Goal: Navigation & Orientation: Find specific page/section

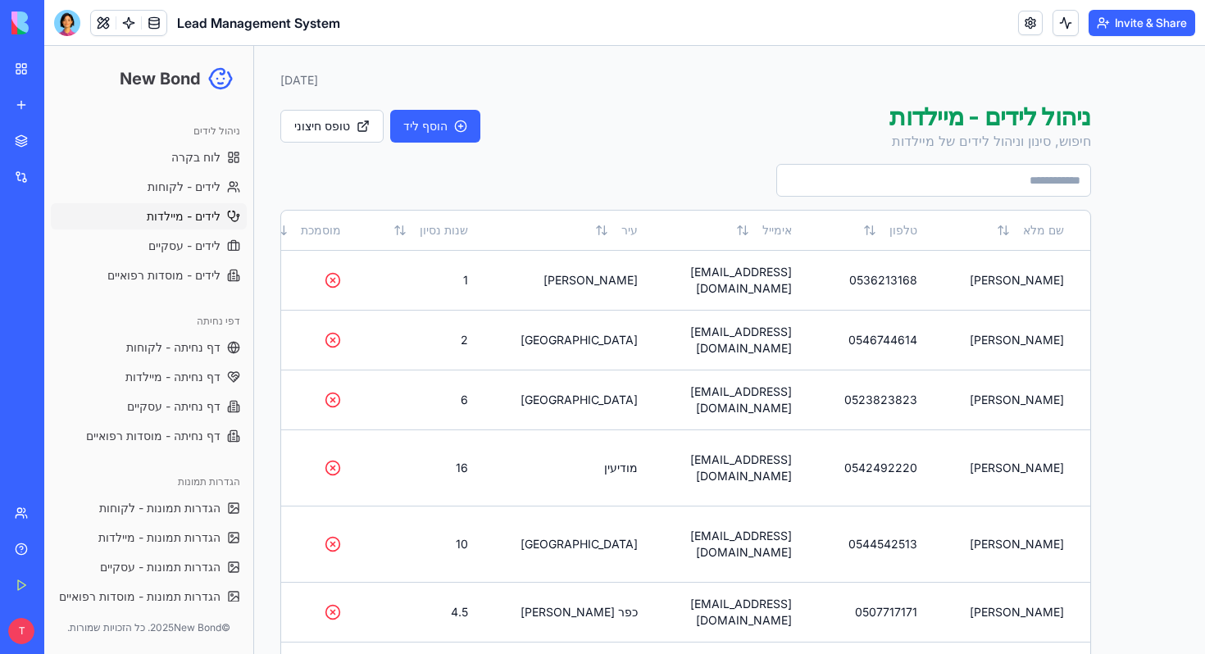
scroll to position [75, 0]
click at [169, 247] on span "לידים - עסקיים" at bounding box center [184, 246] width 72 height 16
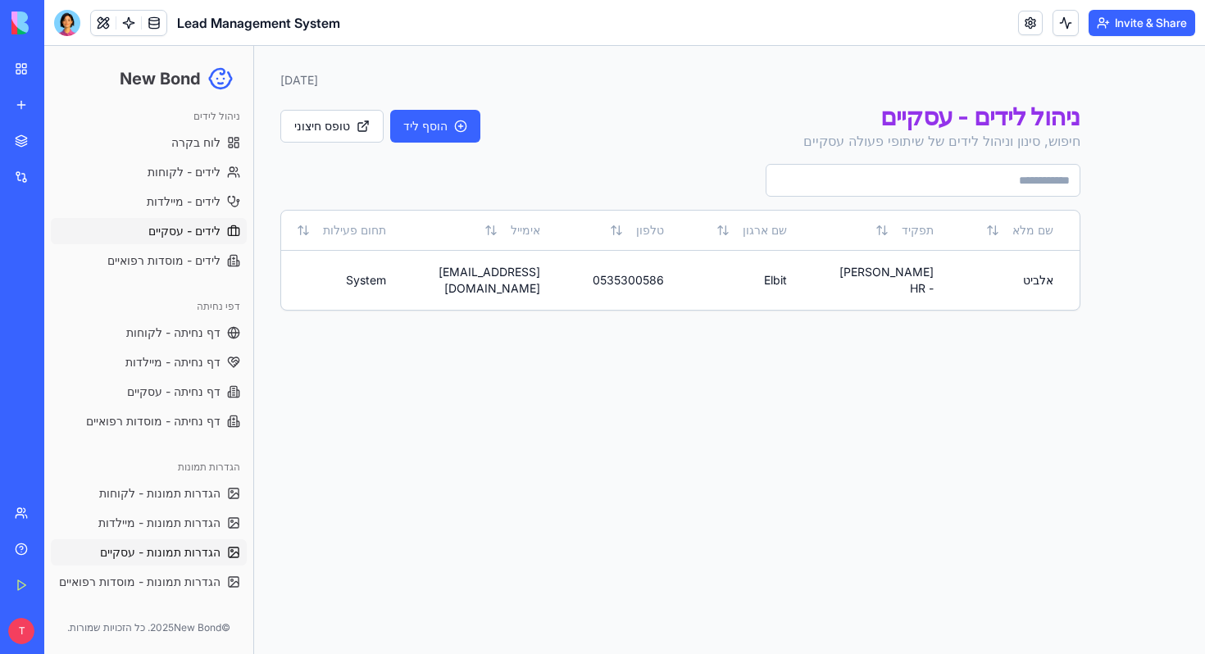
scroll to position [26, 0]
click at [169, 159] on link "לידים - לקוחות" at bounding box center [149, 172] width 196 height 26
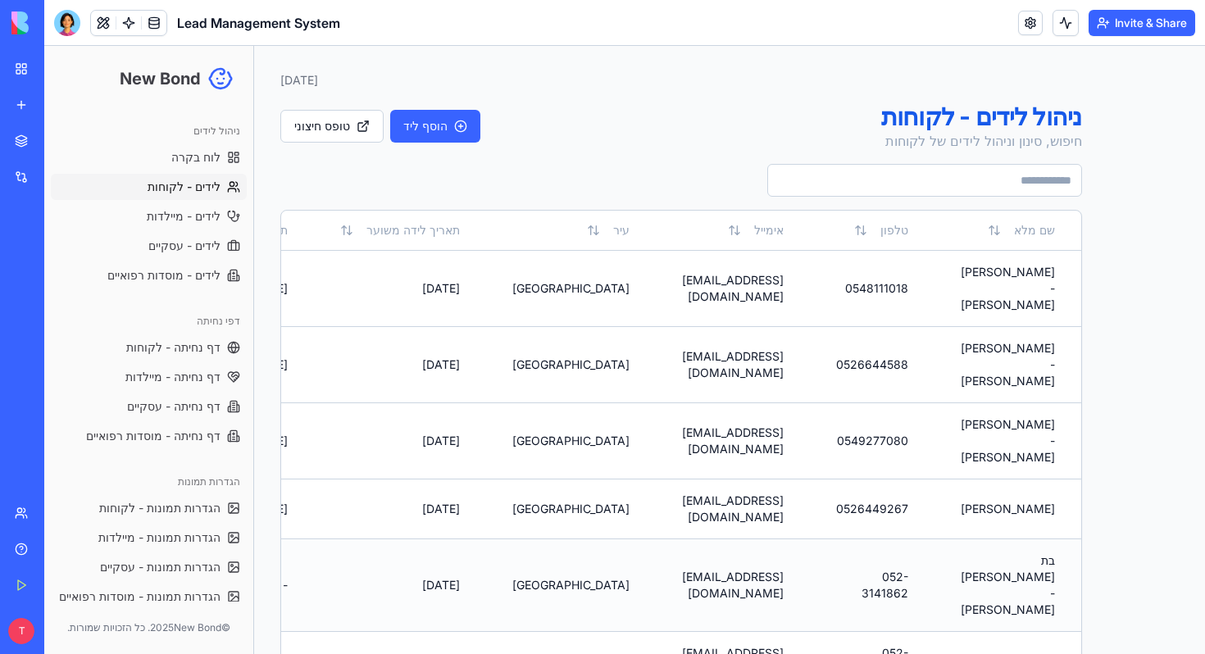
scroll to position [15, 0]
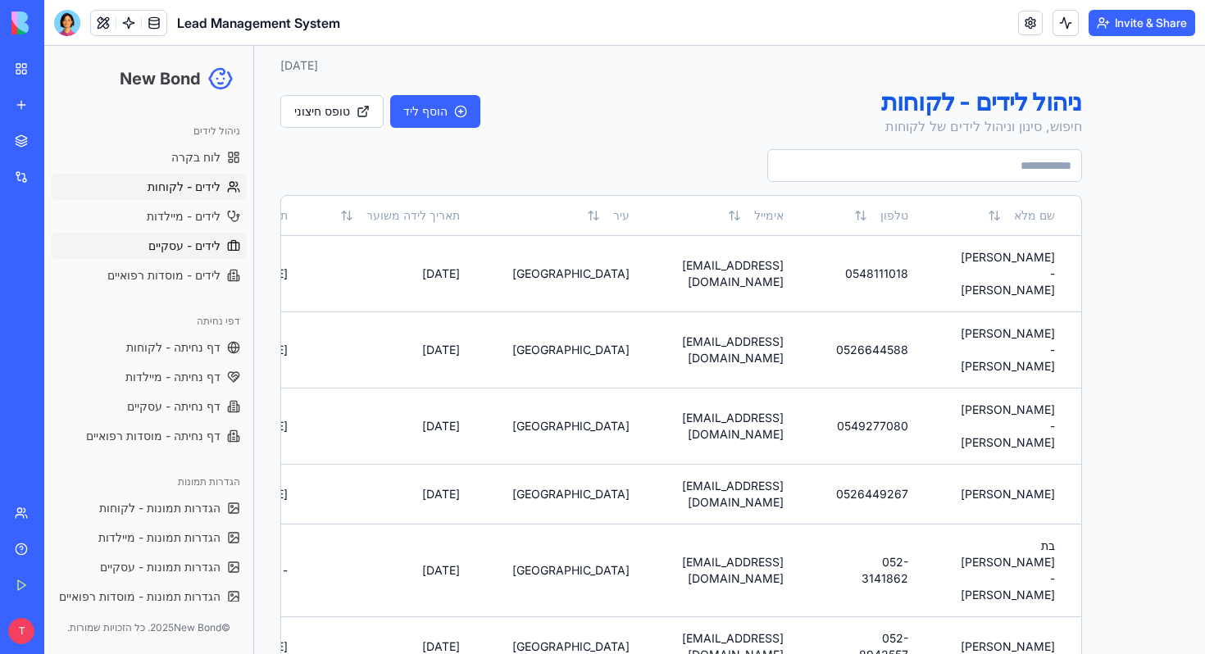
click at [180, 246] on span "לידים - עסקיים" at bounding box center [184, 246] width 72 height 16
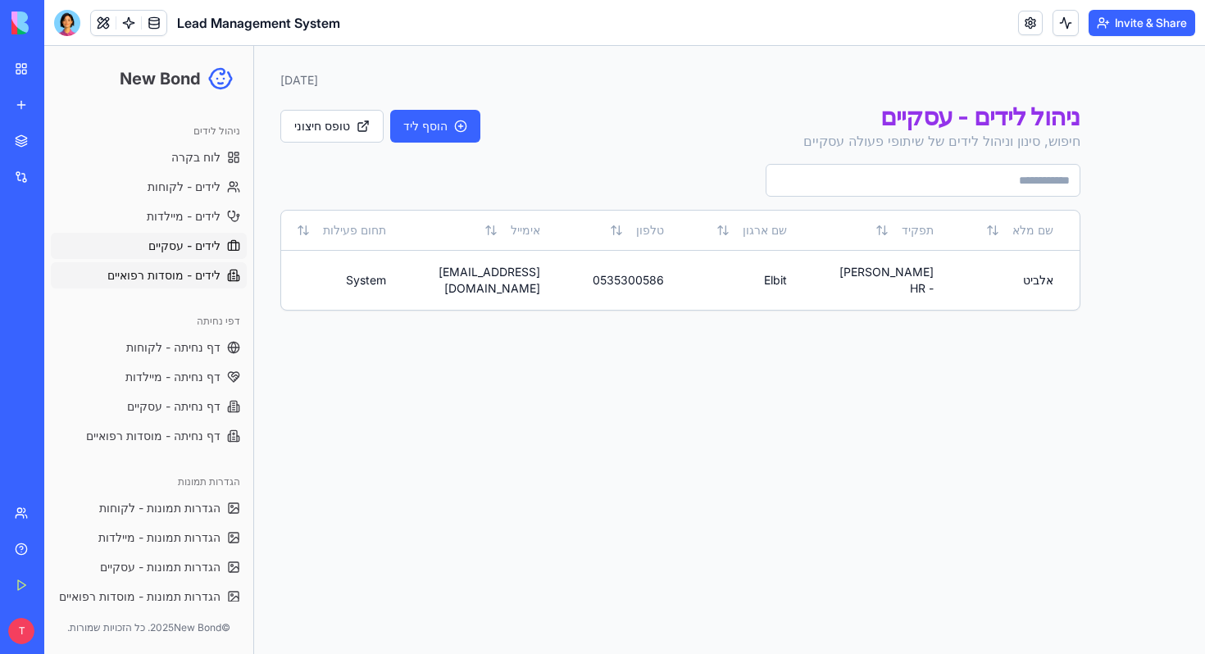
click at [180, 271] on span "לידים - מוסדות רפואיים" at bounding box center [163, 275] width 113 height 16
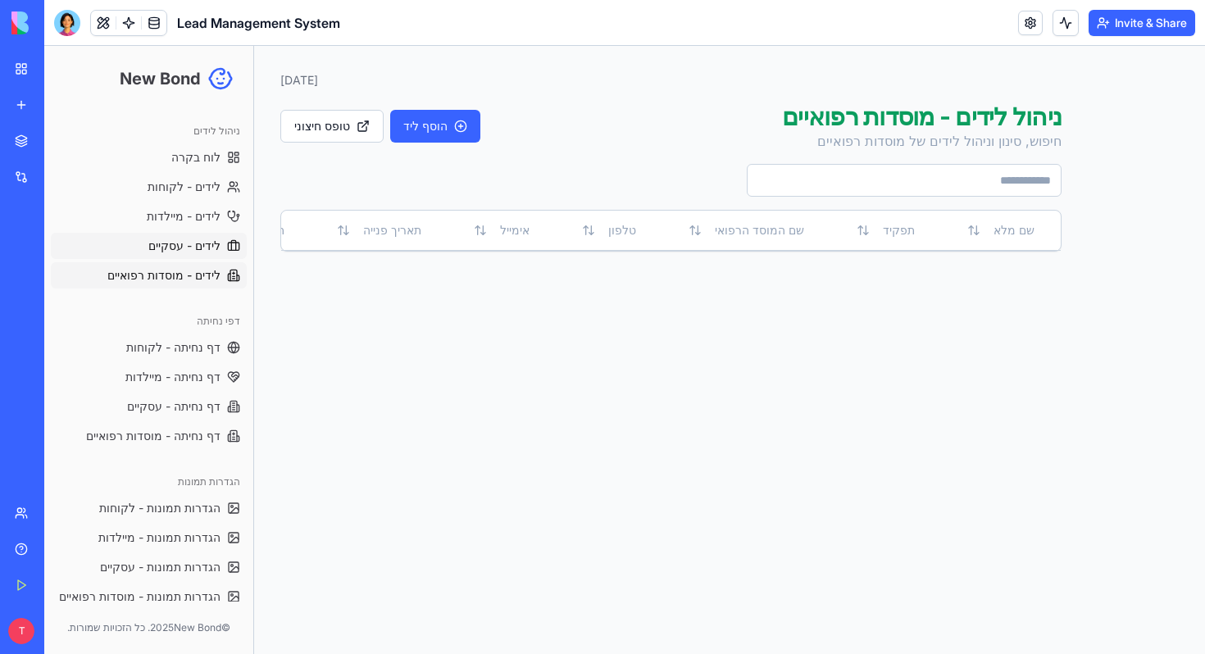
click at [193, 238] on span "לידים - עסקיים" at bounding box center [184, 246] width 72 height 16
